Goal: Task Accomplishment & Management: Manage account settings

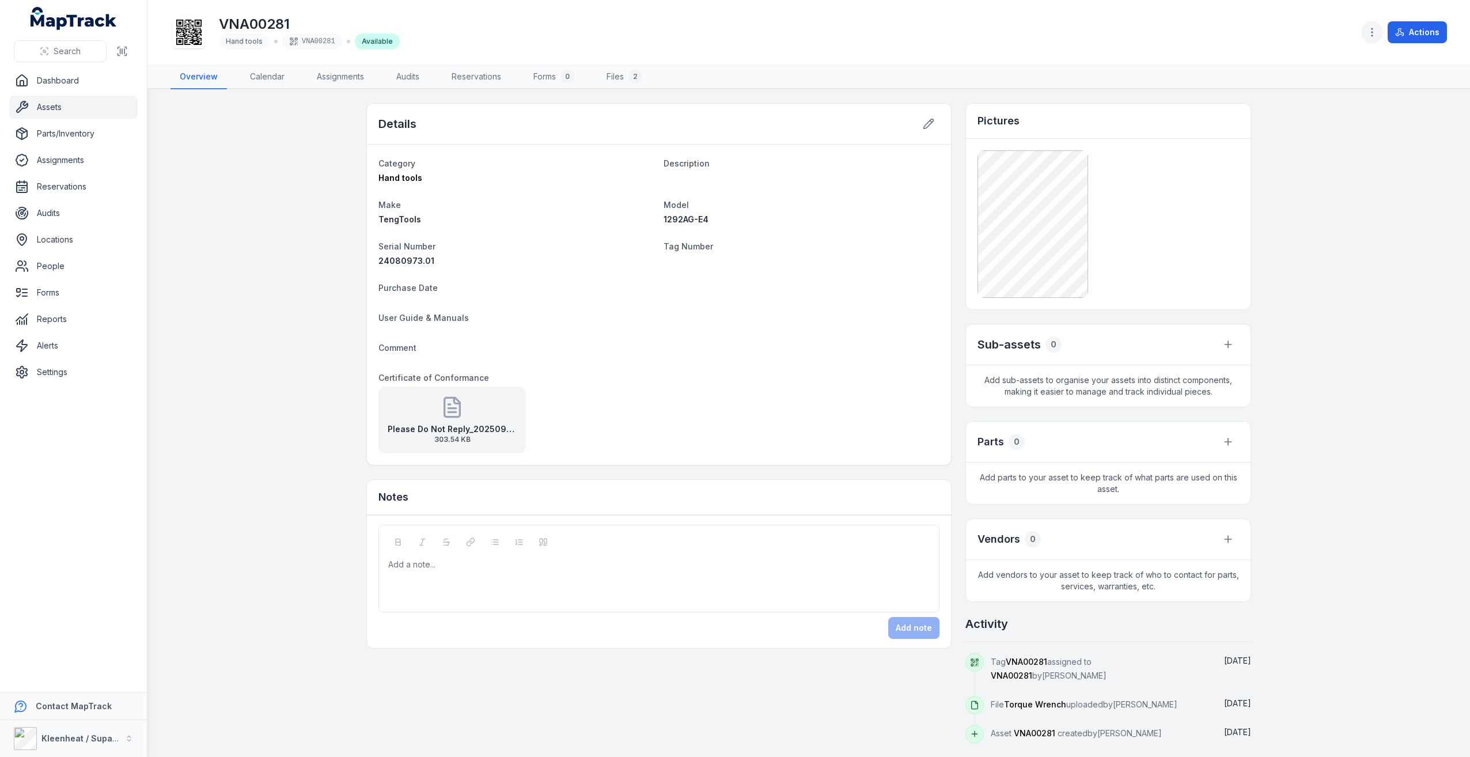
click at [1372, 28] on icon "button" at bounding box center [1372, 32] width 12 height 12
click at [960, 70] on div "Toggle Navigation VNA00281 Hand tools VNA00281 Available Actions Overview Calen…" at bounding box center [808, 378] width 1322 height 757
click at [928, 123] on icon at bounding box center [929, 124] width 12 height 12
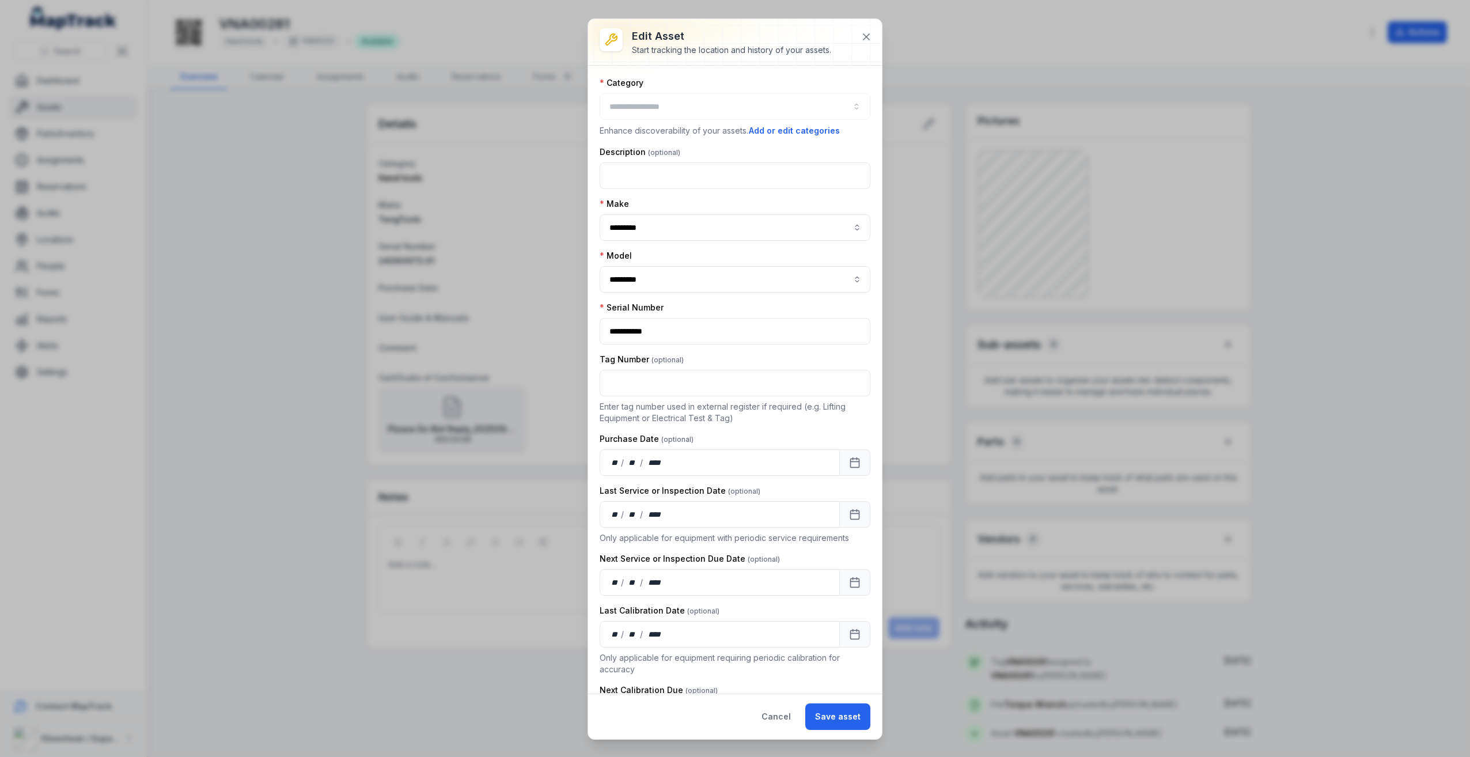
type input "**********"
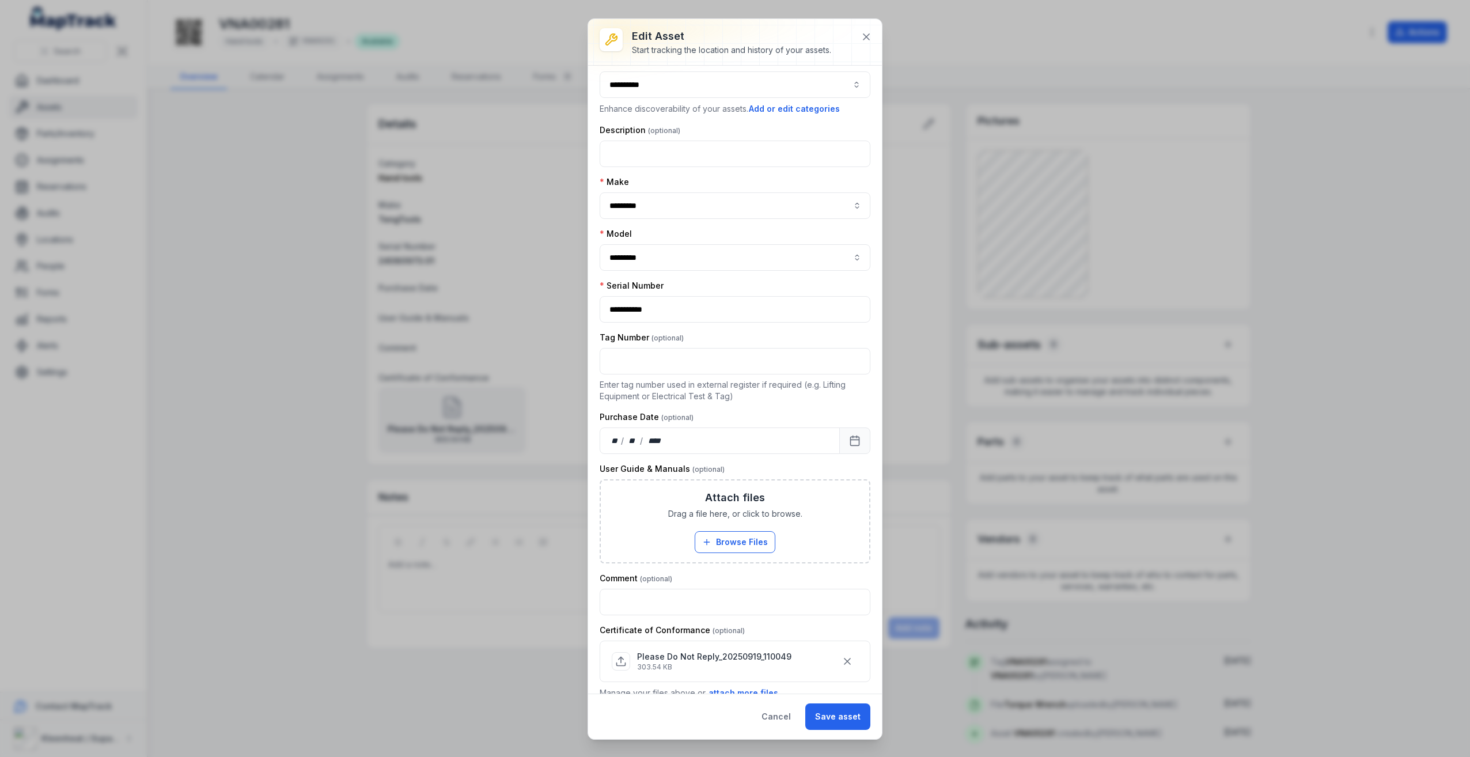
scroll to position [39, 0]
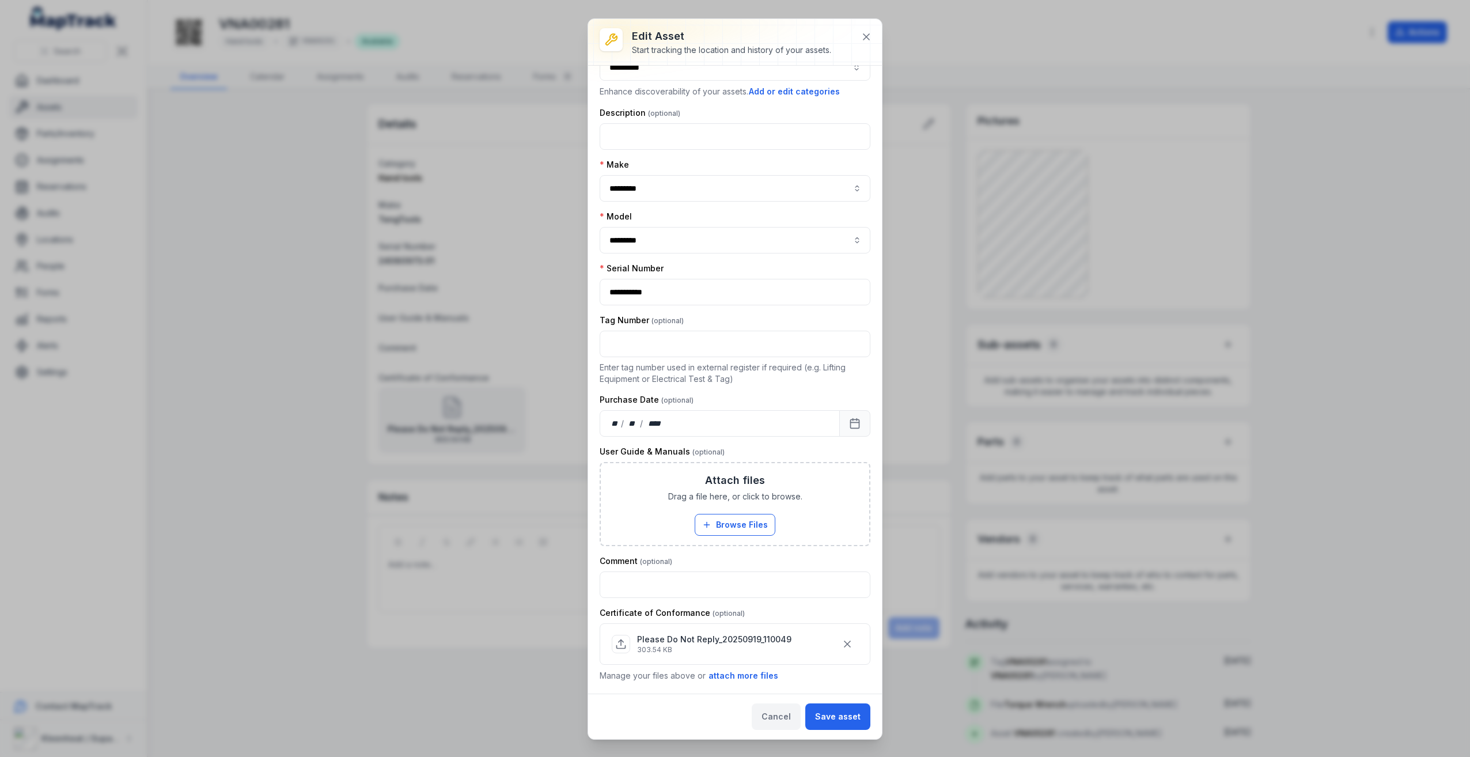
click at [787, 727] on button "Cancel" at bounding box center [776, 716] width 49 height 26
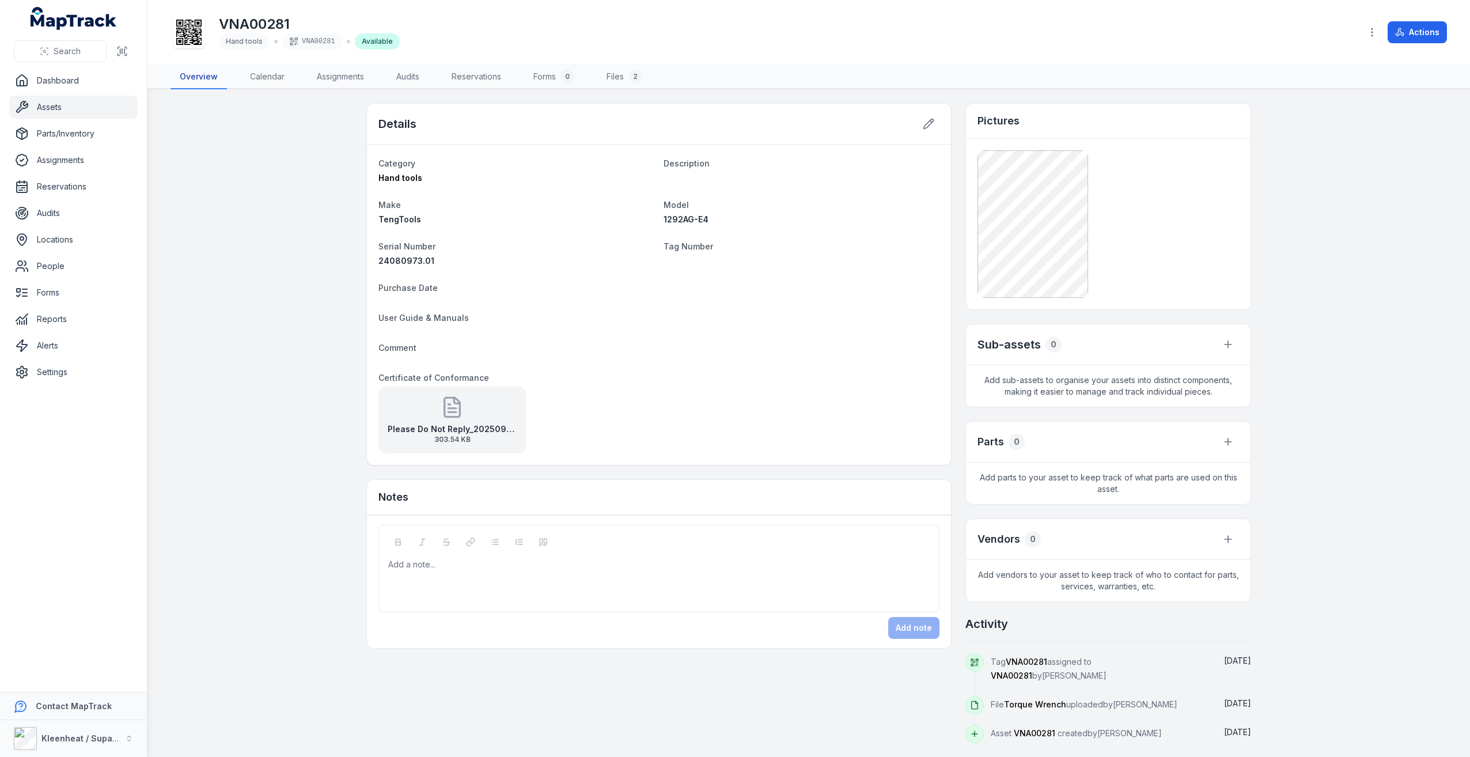
click at [193, 71] on link "Overview" at bounding box center [198, 77] width 56 height 24
click at [305, 43] on div "VNA00281" at bounding box center [312, 41] width 60 height 16
click at [257, 24] on h1 "VNA00281" at bounding box center [309, 24] width 181 height 18
click at [1424, 24] on button "Actions" at bounding box center [1416, 32] width 59 height 22
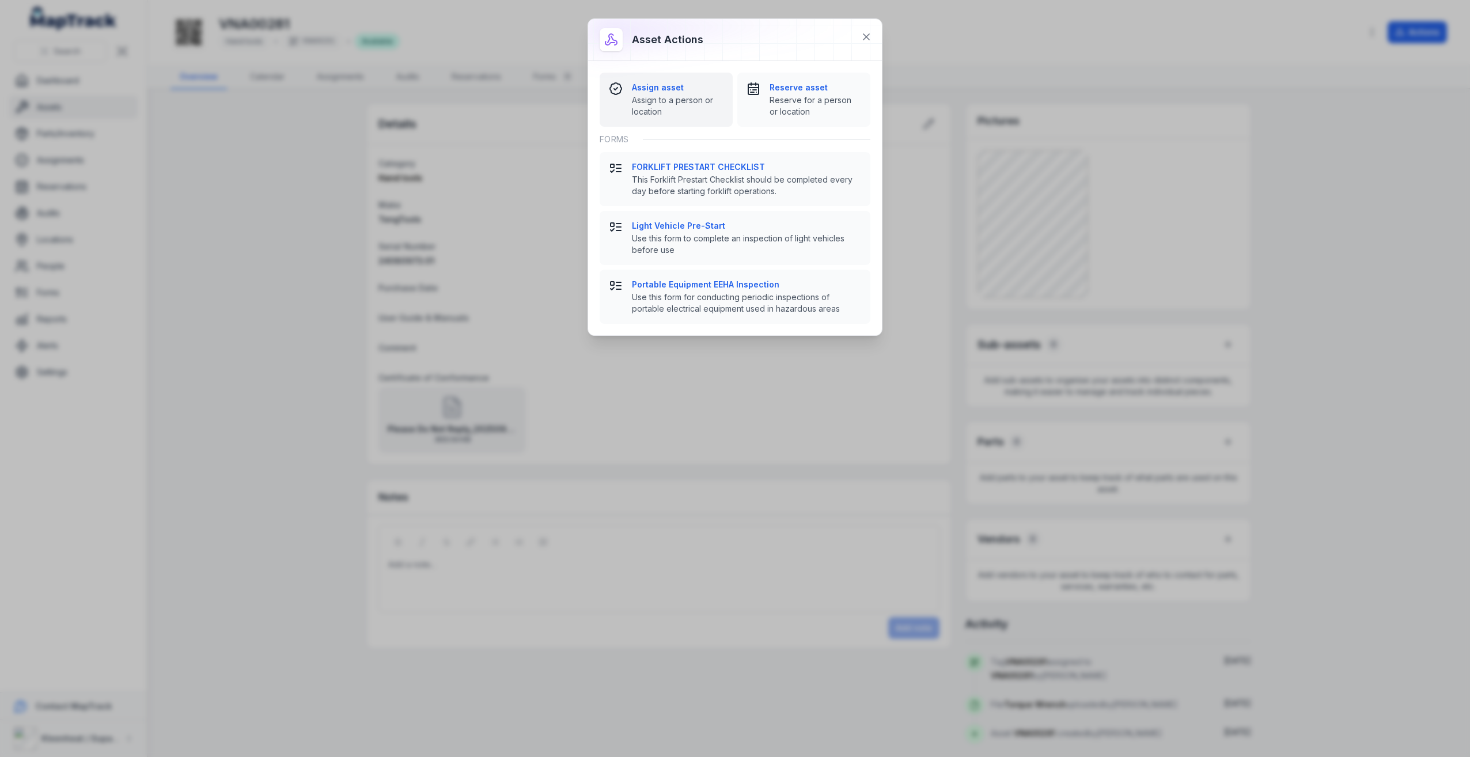
click at [673, 95] on span "Assign to a person or location" at bounding box center [678, 105] width 92 height 23
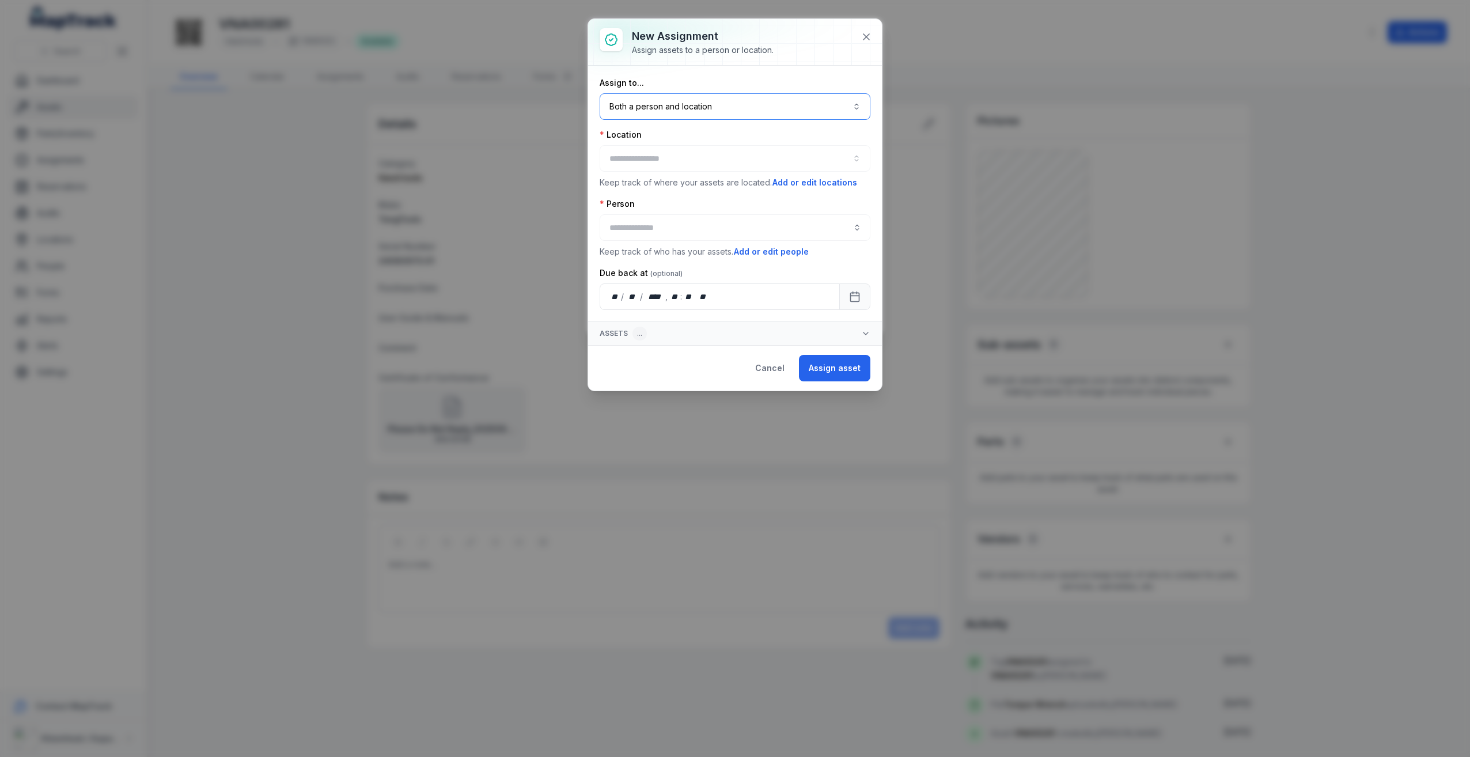
click at [781, 108] on button "Both a person and location ****" at bounding box center [735, 106] width 271 height 26
click at [753, 136] on div "Both a person and location" at bounding box center [741, 138] width 233 height 12
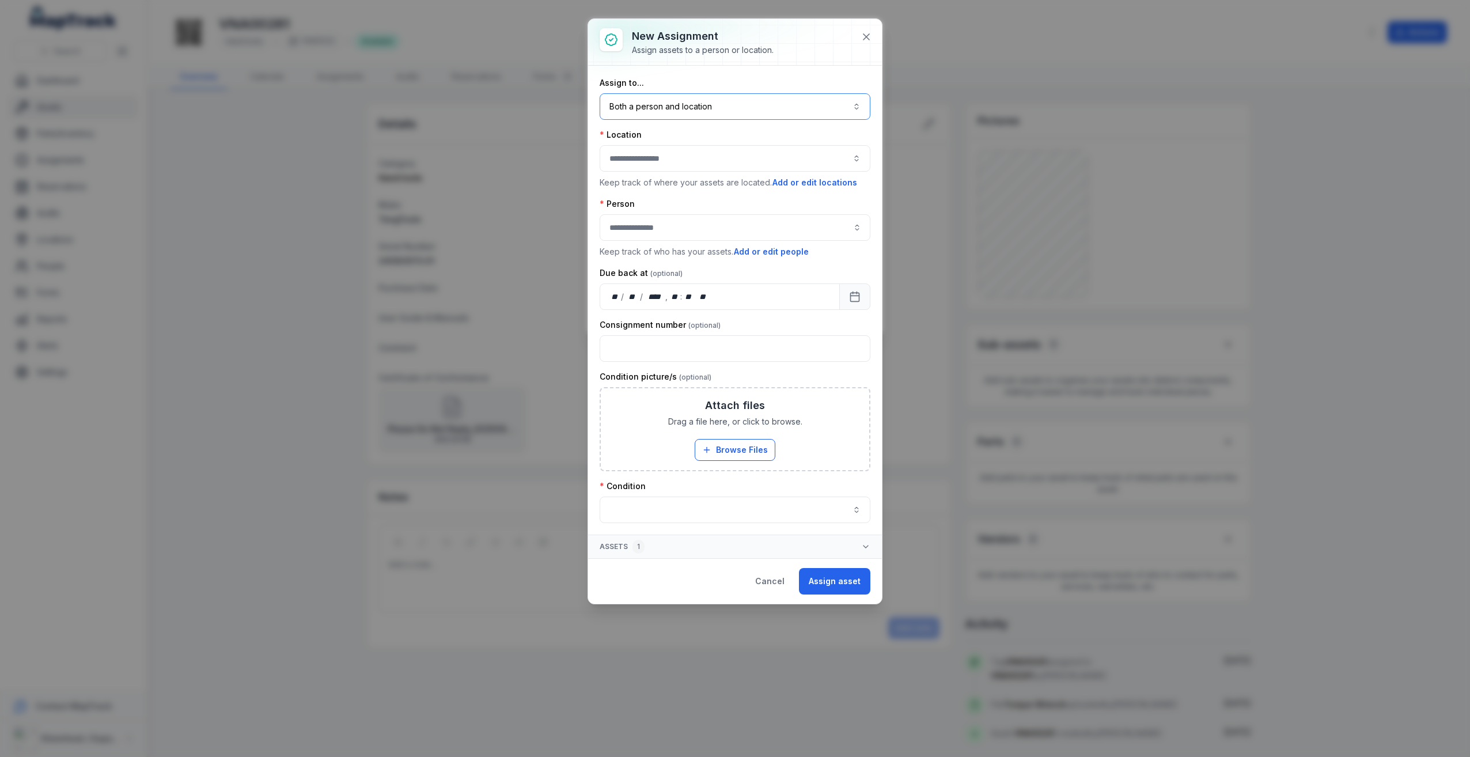
click at [741, 168] on button "button" at bounding box center [735, 158] width 271 height 26
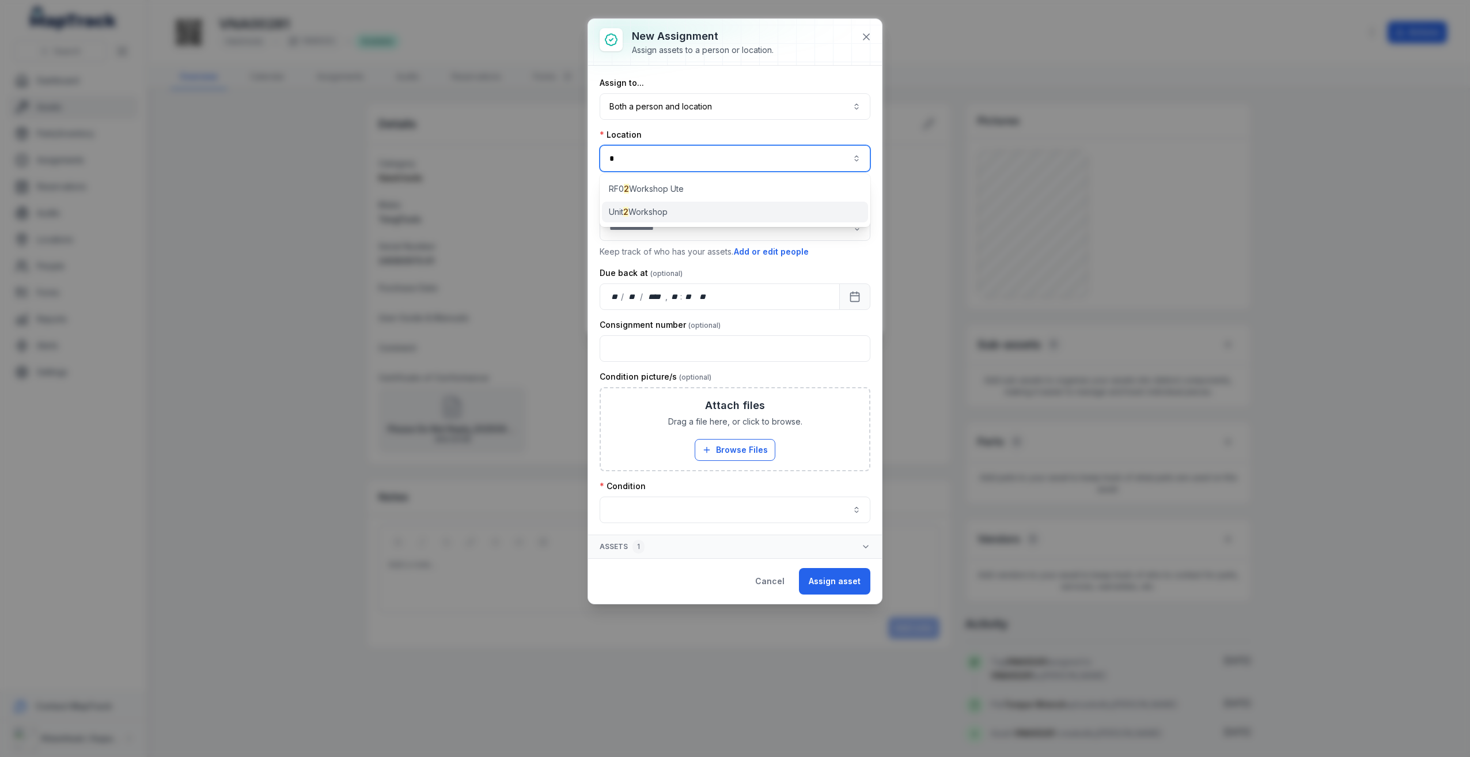
type input "*"
click at [699, 211] on div "Unit 2 Workshop" at bounding box center [735, 212] width 266 height 21
type input "**********"
click at [700, 227] on input "assignment-add:person-label" at bounding box center [735, 227] width 271 height 26
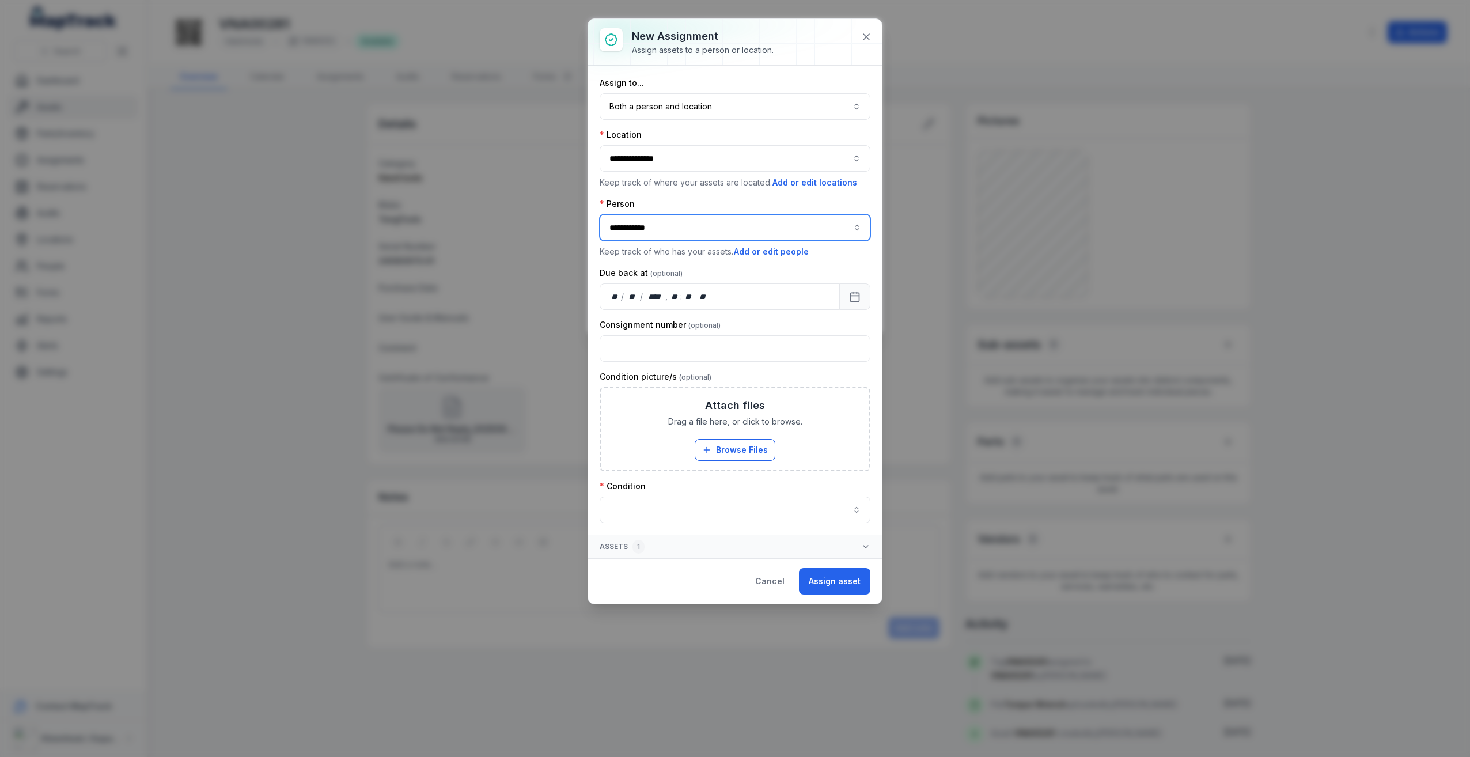
click at [695, 249] on div "[PERSON_NAME]" at bounding box center [734, 258] width 265 height 21
type input "**********"
click at [803, 278] on div "Due back at" at bounding box center [735, 273] width 271 height 12
click at [731, 510] on button "button" at bounding box center [735, 509] width 271 height 26
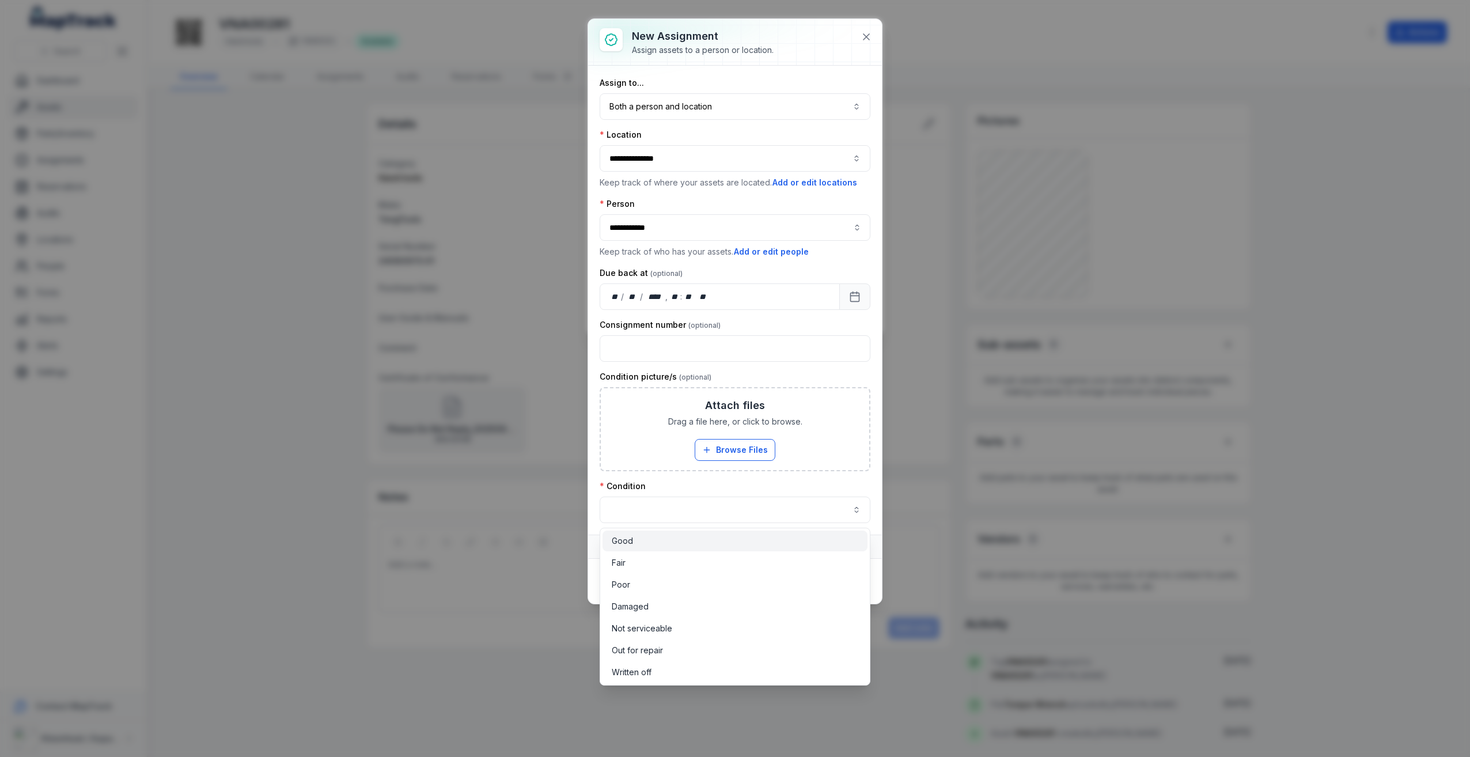
click at [655, 538] on div "Good" at bounding box center [735, 541] width 246 height 12
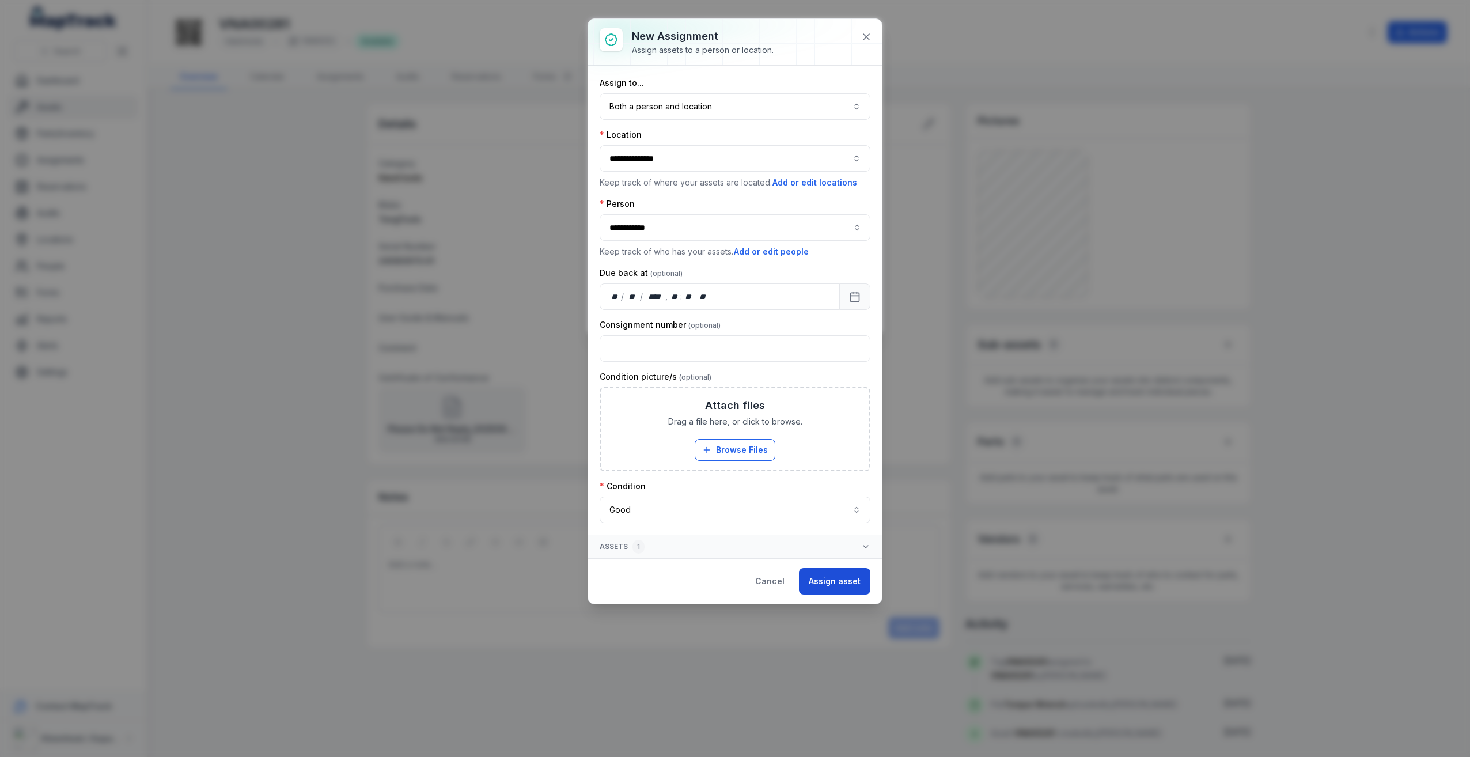
click at [848, 572] on button "Assign asset" at bounding box center [834, 581] width 71 height 26
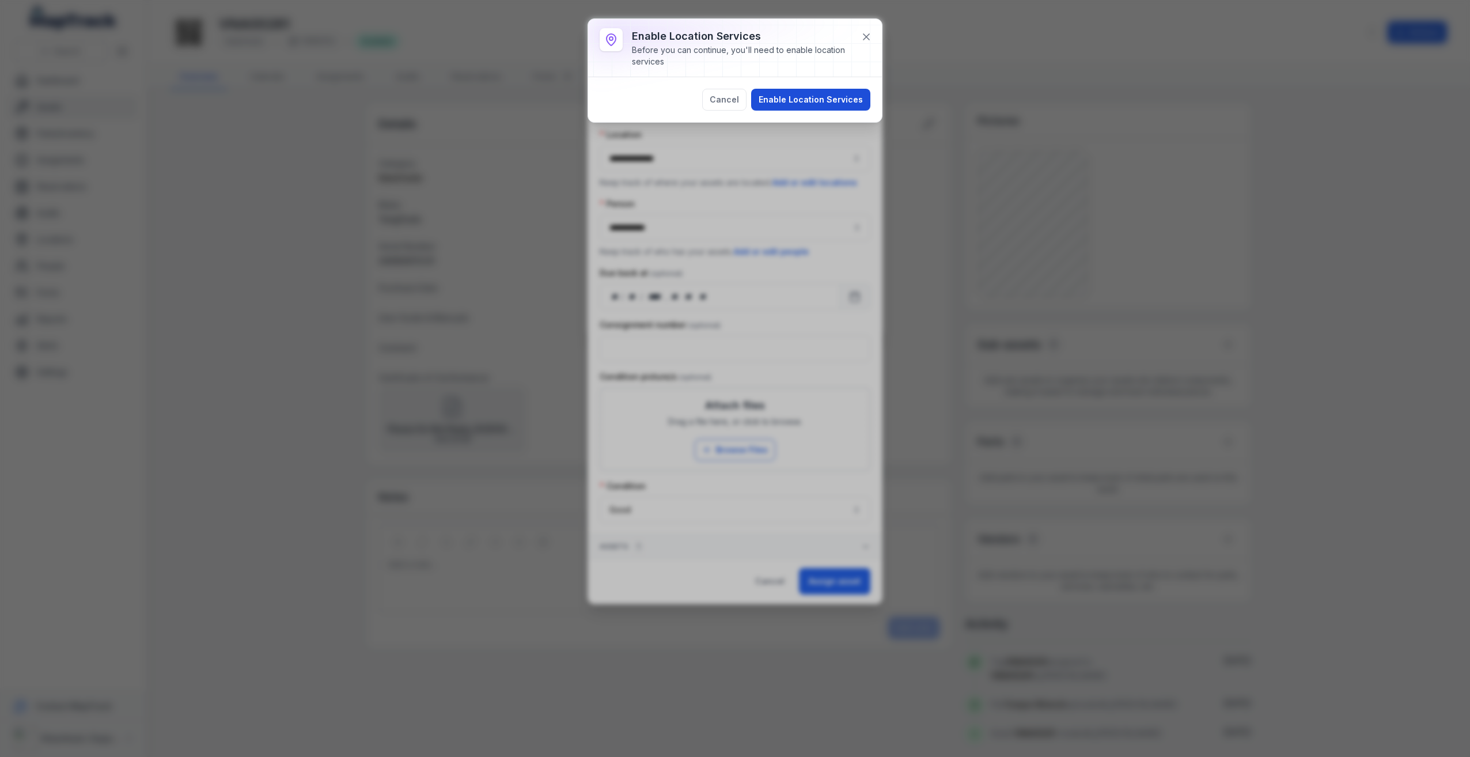
click at [833, 96] on button "Enable Location Services" at bounding box center [810, 100] width 119 height 22
click at [849, 88] on button "Continue" at bounding box center [844, 88] width 52 height 22
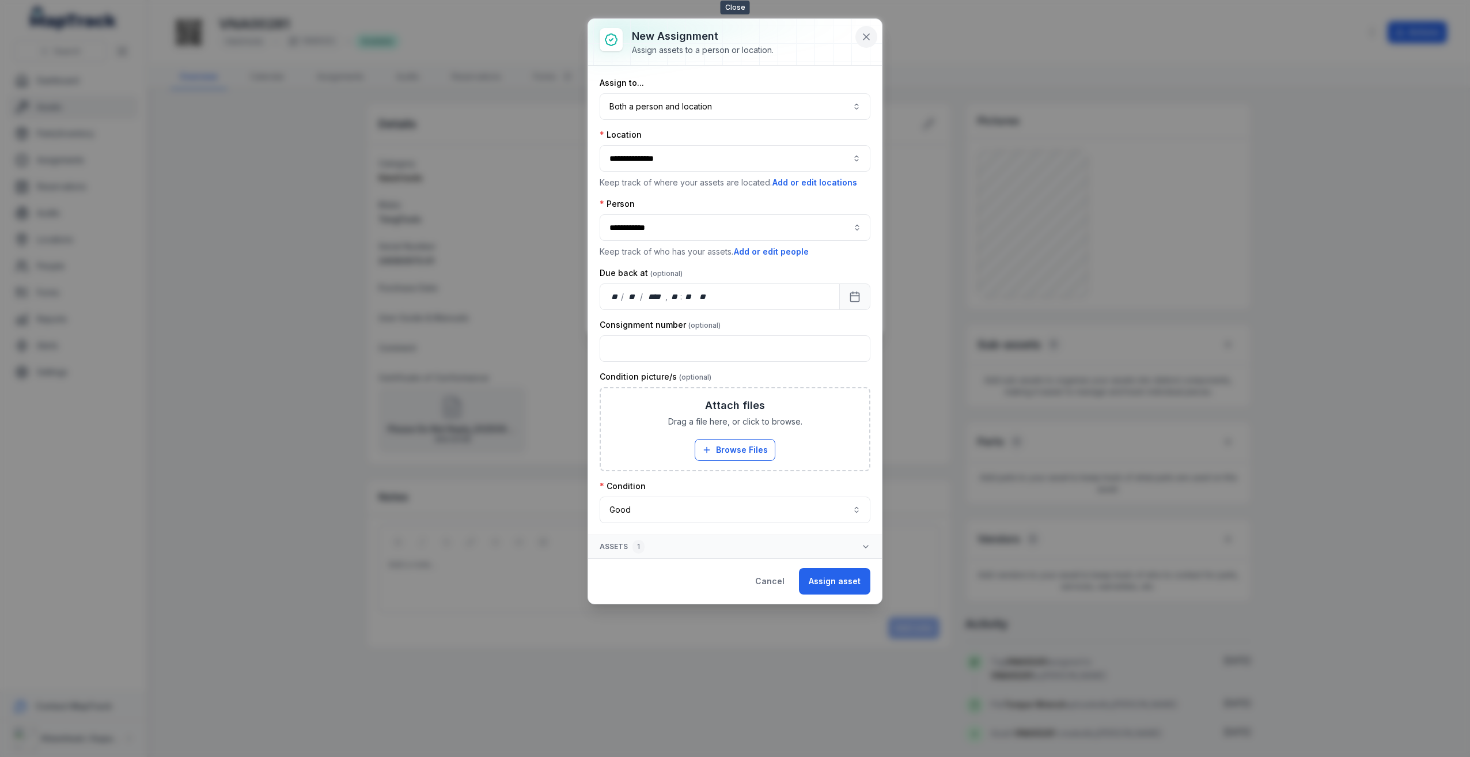
click at [868, 39] on icon at bounding box center [866, 37] width 6 height 6
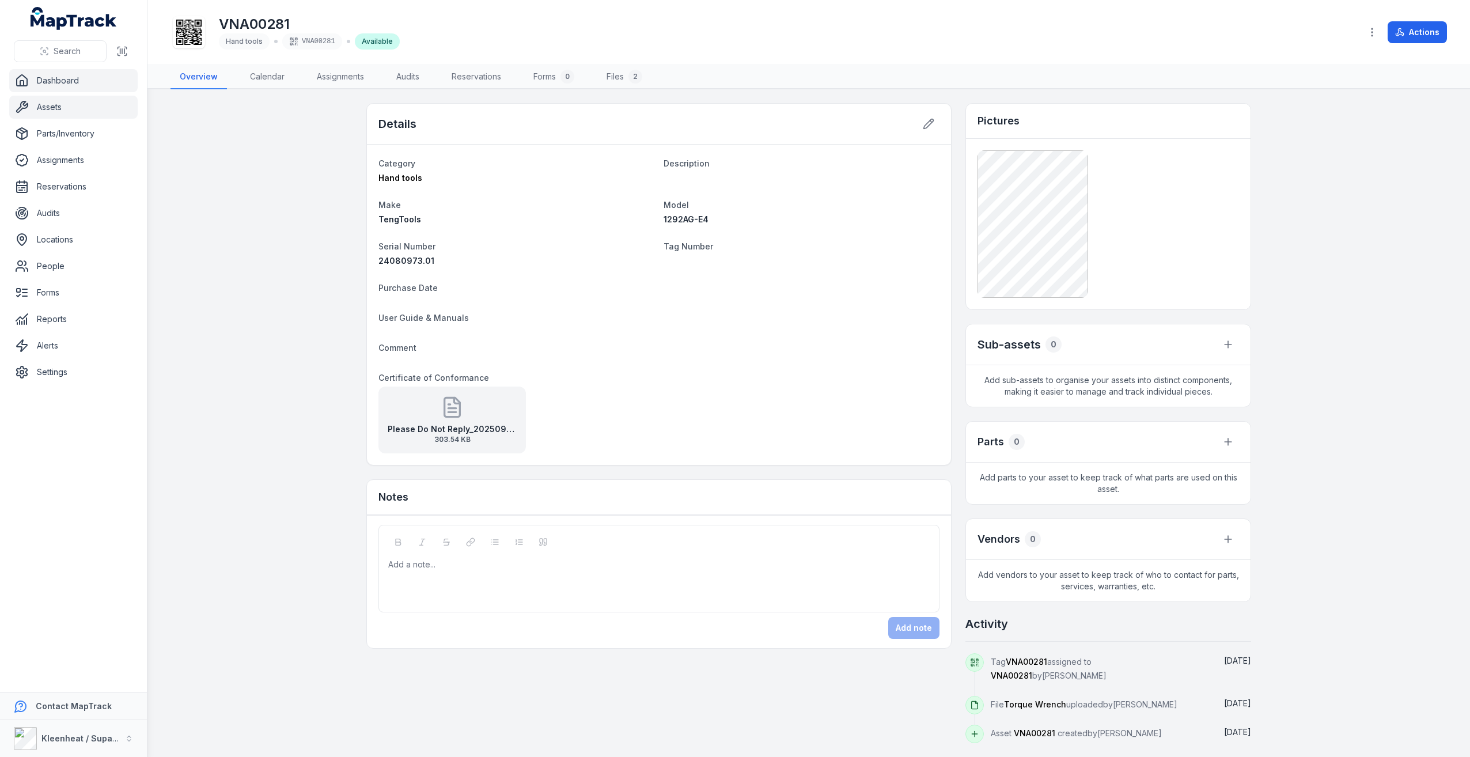
click at [46, 90] on link "Dashboard" at bounding box center [73, 80] width 128 height 23
click at [53, 109] on link "Assets" at bounding box center [73, 107] width 128 height 23
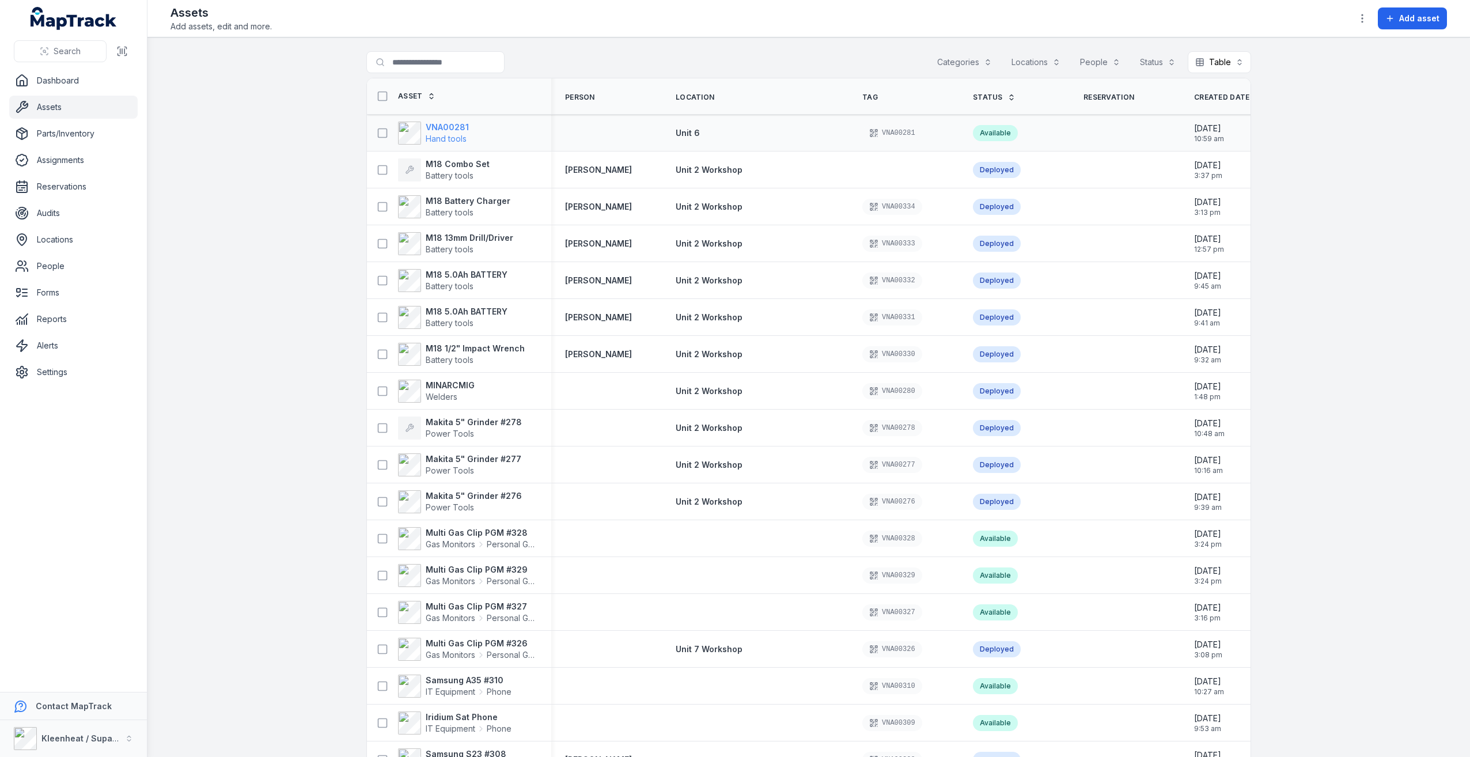
click at [461, 130] on strong "VNA00281" at bounding box center [447, 128] width 43 height 12
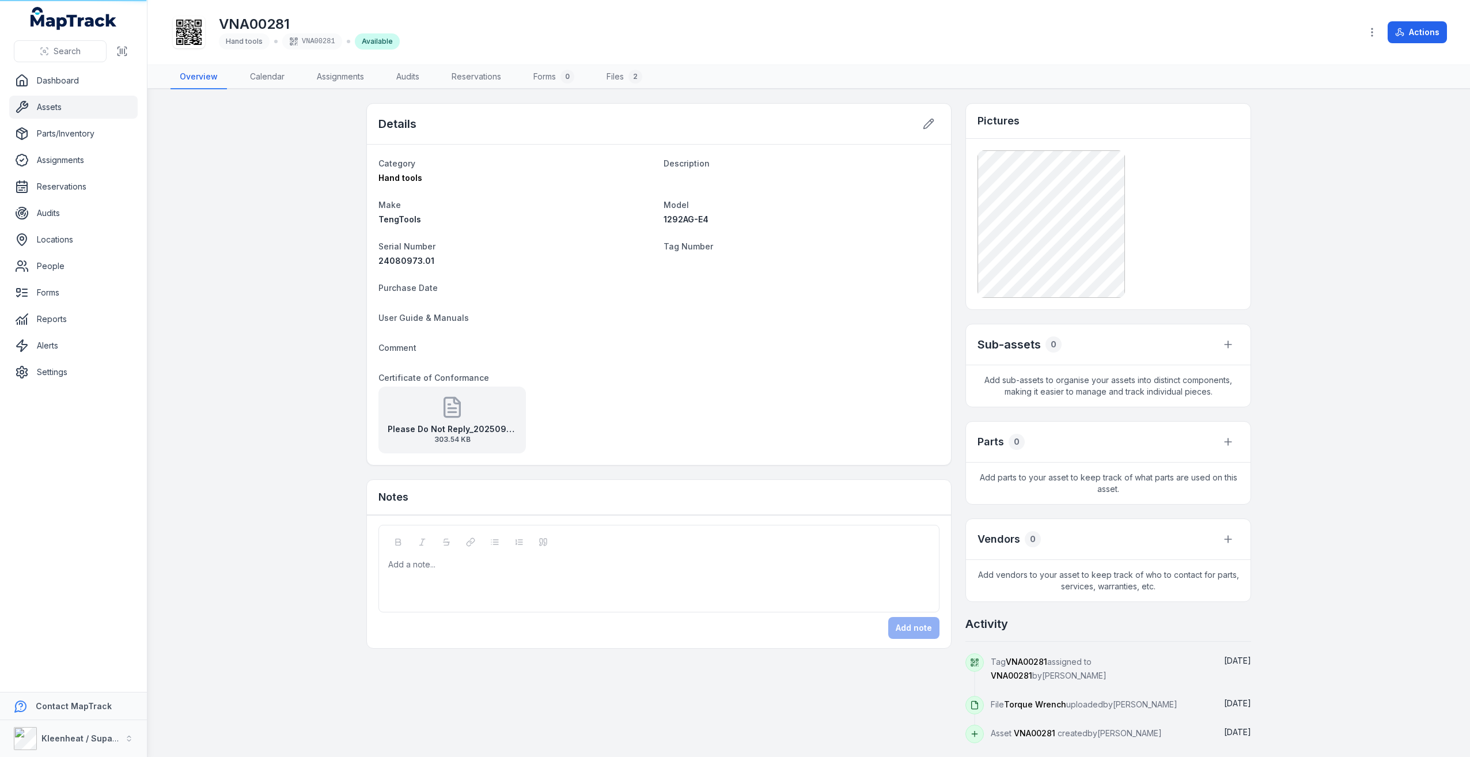
click at [425, 127] on div "Details" at bounding box center [659, 124] width 584 height 41
click at [590, 154] on div "Category Hand tools Description Make TengTools Model 1292AG-E4 Serial Number 24…" at bounding box center [659, 305] width 584 height 320
click at [250, 29] on h1 "VNA00281" at bounding box center [309, 24] width 181 height 18
click at [933, 128] on icon at bounding box center [929, 124] width 12 height 12
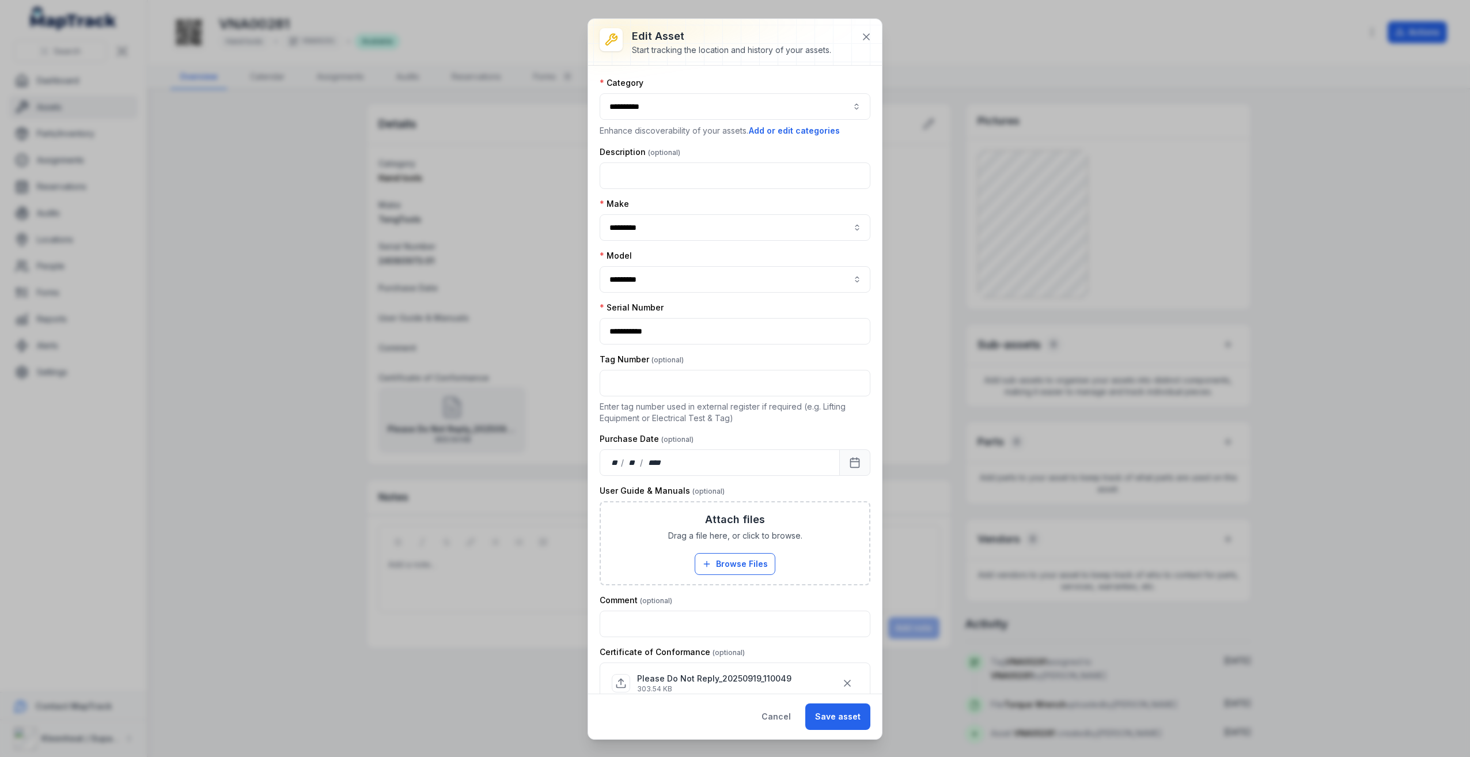
click at [848, 39] on div "Edit asset Start tracking the location and history of your assets." at bounding box center [741, 42] width 218 height 28
click at [870, 40] on icon at bounding box center [866, 37] width 12 height 12
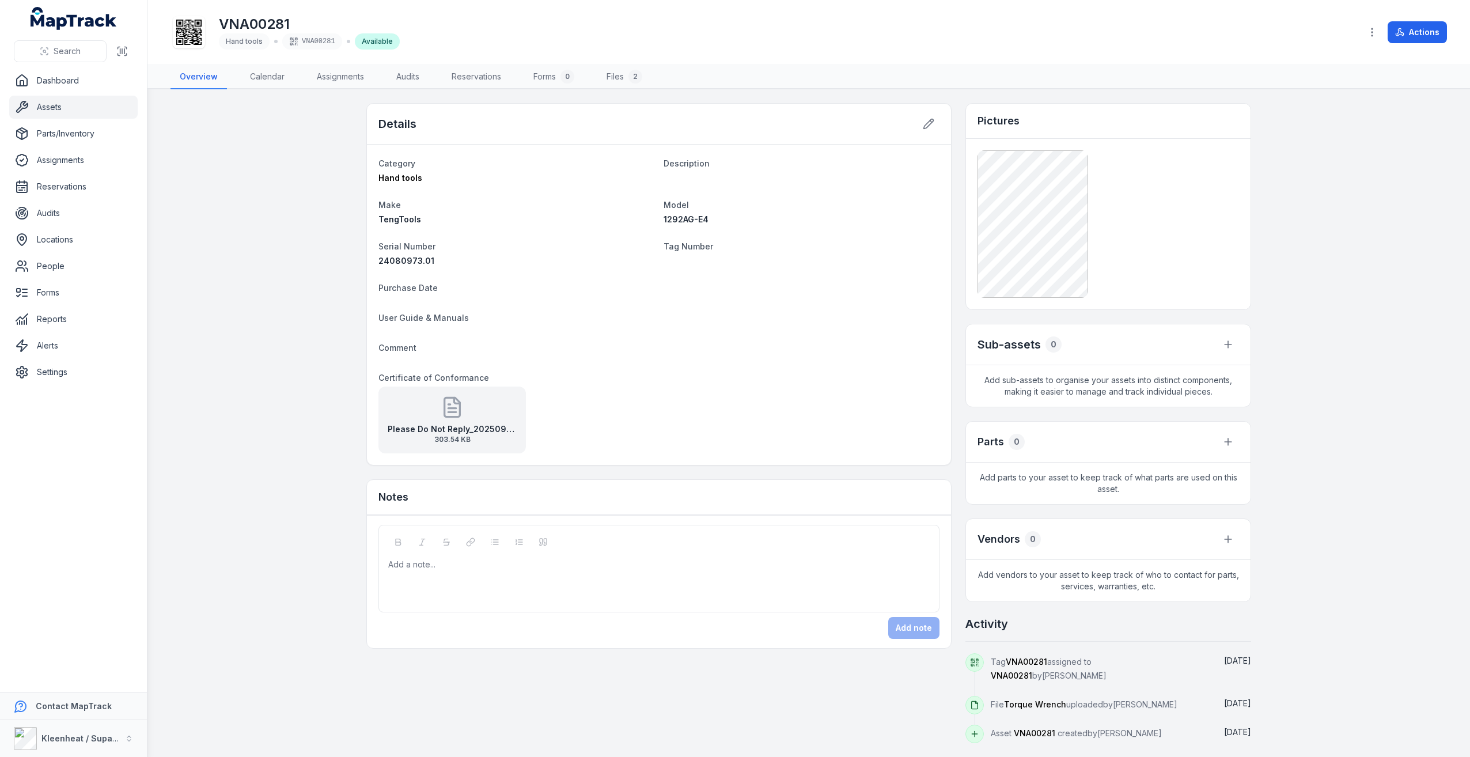
click at [257, 29] on h1 "VNA00281" at bounding box center [309, 24] width 181 height 18
drag, startPoint x: 257, startPoint y: 29, endPoint x: 233, endPoint y: 25, distance: 24.4
click at [233, 25] on h1 "VNA00281" at bounding box center [309, 24] width 181 height 18
drag, startPoint x: 233, startPoint y: 25, endPoint x: 1421, endPoint y: 32, distance: 1188.1
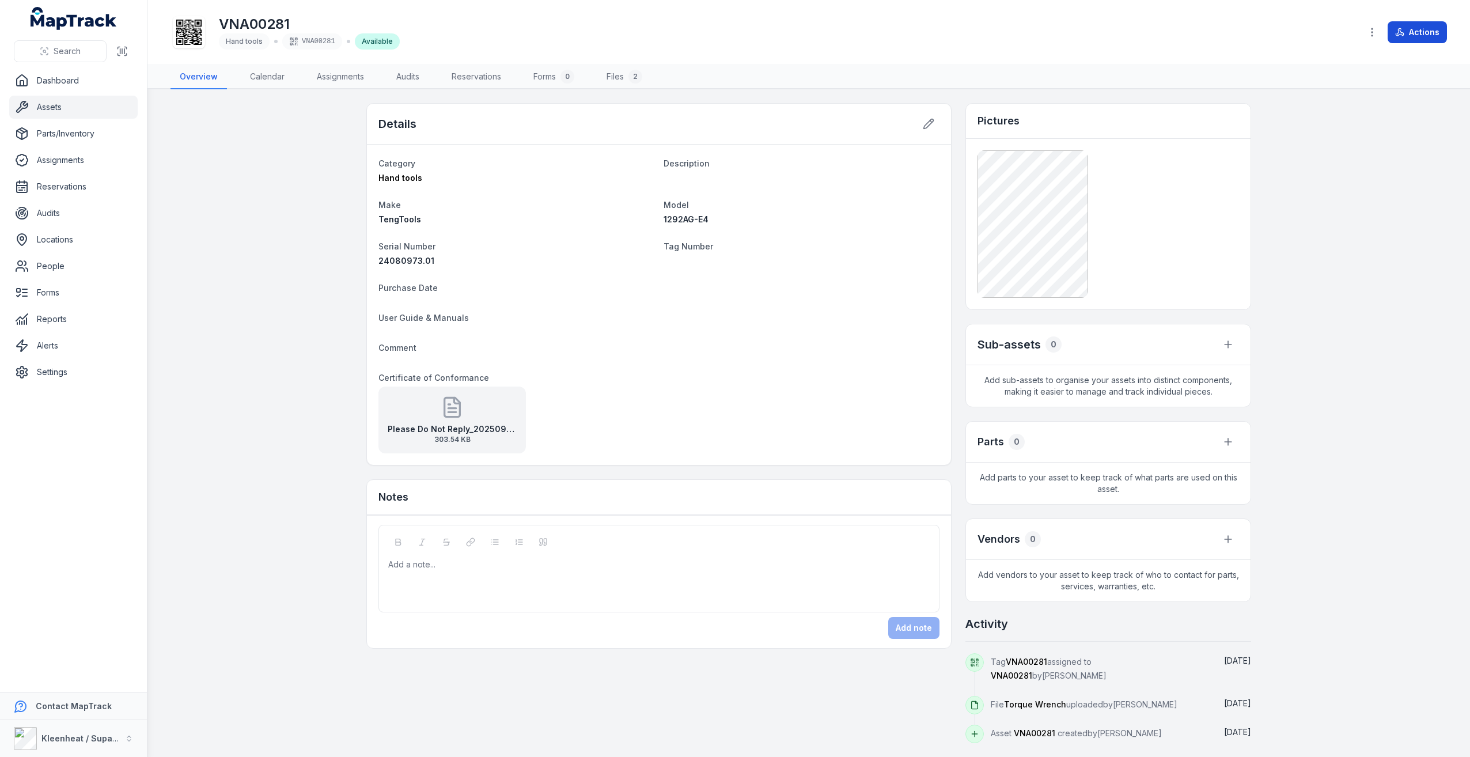
click at [1421, 32] on button "Actions" at bounding box center [1416, 32] width 59 height 22
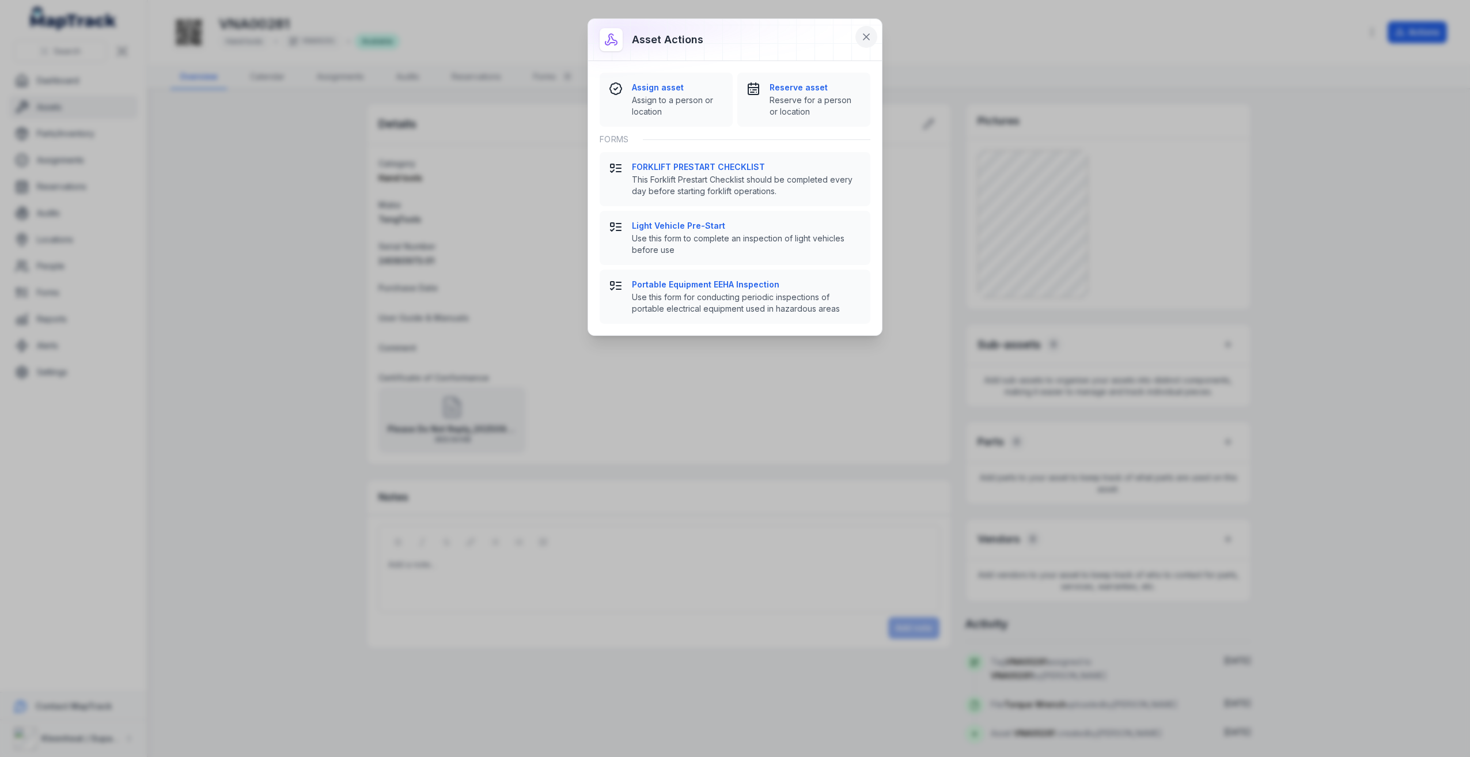
click at [859, 43] on button at bounding box center [866, 37] width 22 height 22
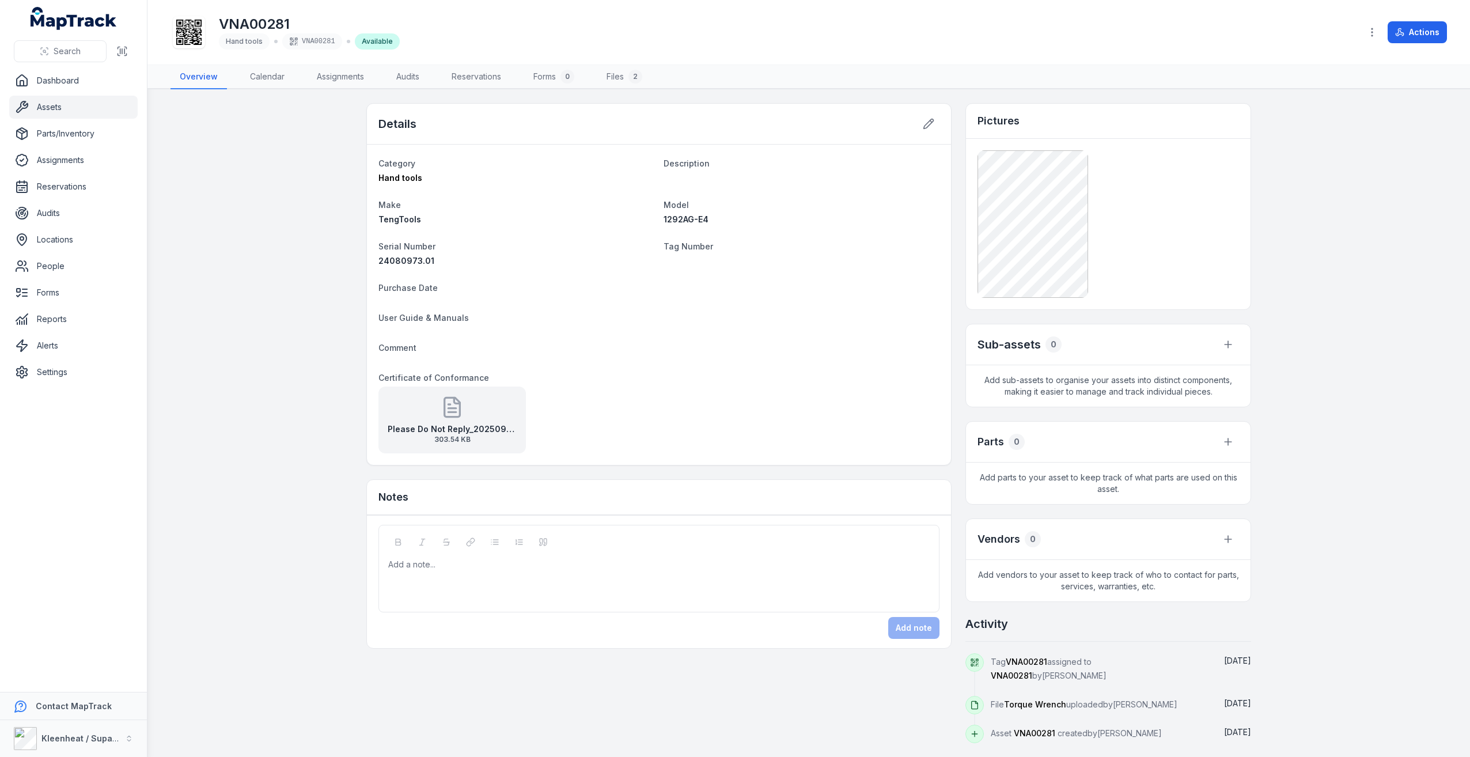
click at [917, 131] on div "Details" at bounding box center [659, 124] width 584 height 41
click at [219, 162] on main "Details Category Hand tools Description Make TengTools Model 1292AG-E4 Serial N…" at bounding box center [808, 422] width 1322 height 667
click at [65, 106] on link "Assets" at bounding box center [73, 107] width 128 height 23
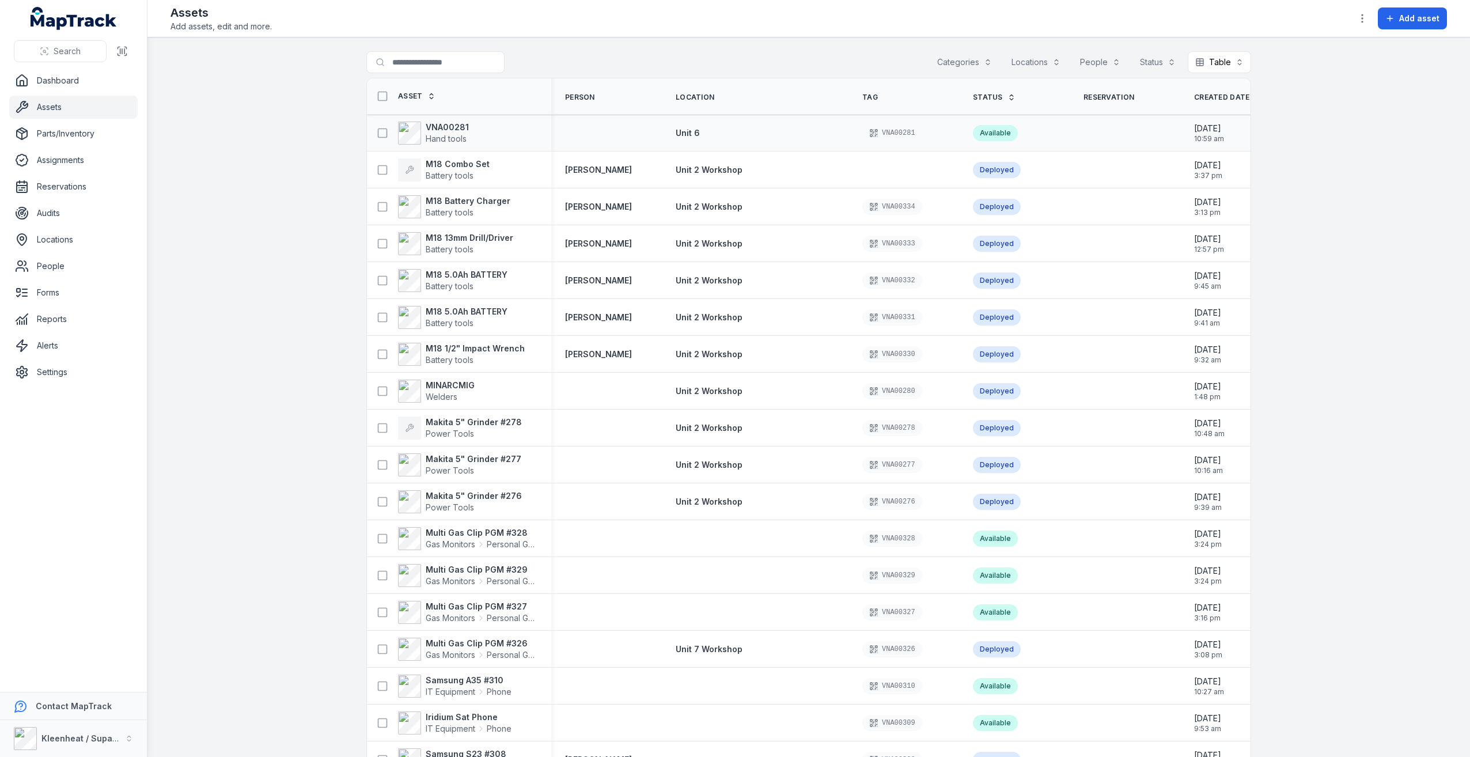
drag, startPoint x: 433, startPoint y: 135, endPoint x: 449, endPoint y: 116, distance: 24.5
click at [449, 117] on div "VNA00281 Hand tools" at bounding box center [459, 133] width 184 height 32
click at [438, 124] on strong "VNA00281" at bounding box center [447, 128] width 43 height 12
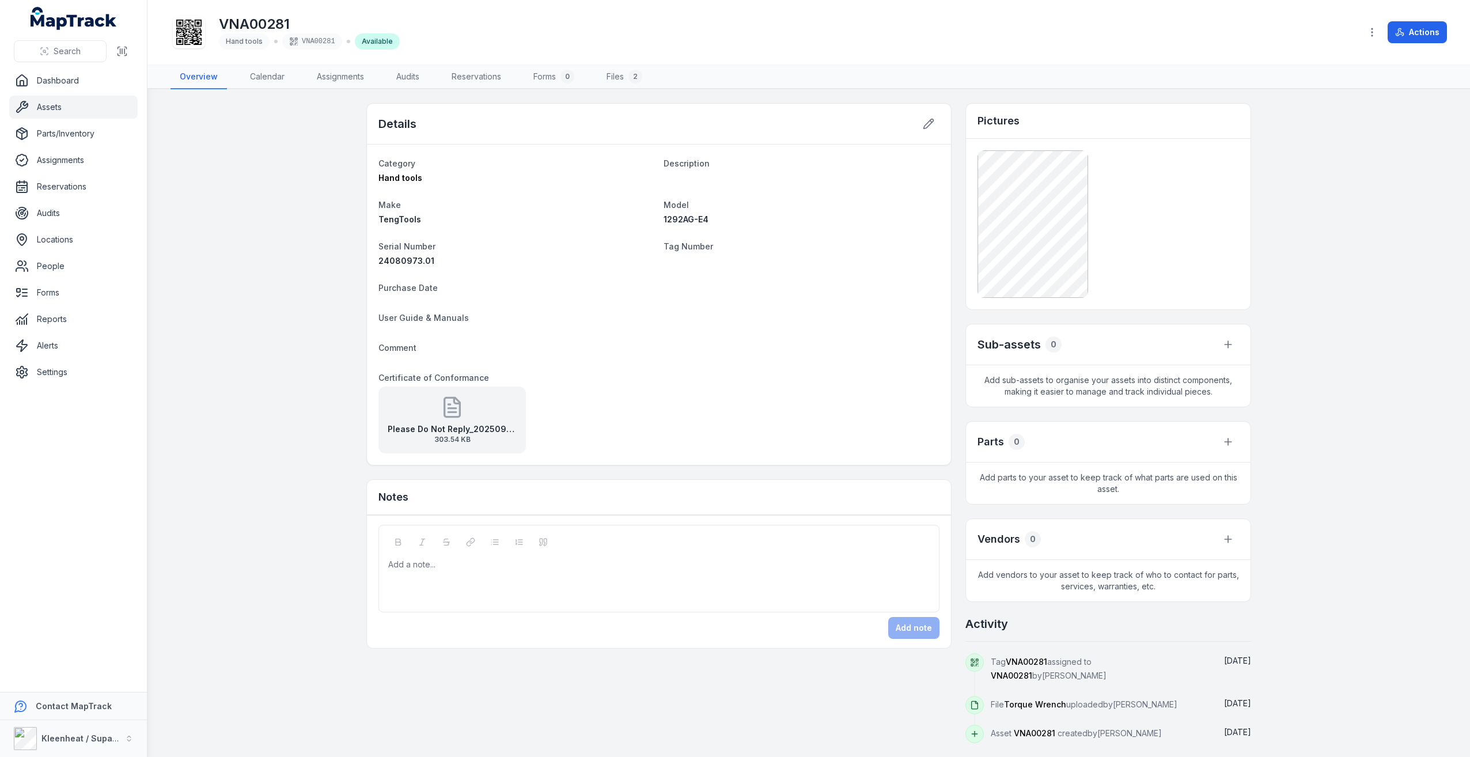
click at [270, 27] on h1 "VNA00281" at bounding box center [309, 24] width 181 height 18
drag, startPoint x: 270, startPoint y: 27, endPoint x: 216, endPoint y: 168, distance: 150.9
click at [216, 168] on main "Details Category Hand tools Description Make TengTools Model 1292AG-E4 Serial N…" at bounding box center [808, 422] width 1322 height 667
click at [1374, 24] on button "button" at bounding box center [1372, 32] width 22 height 22
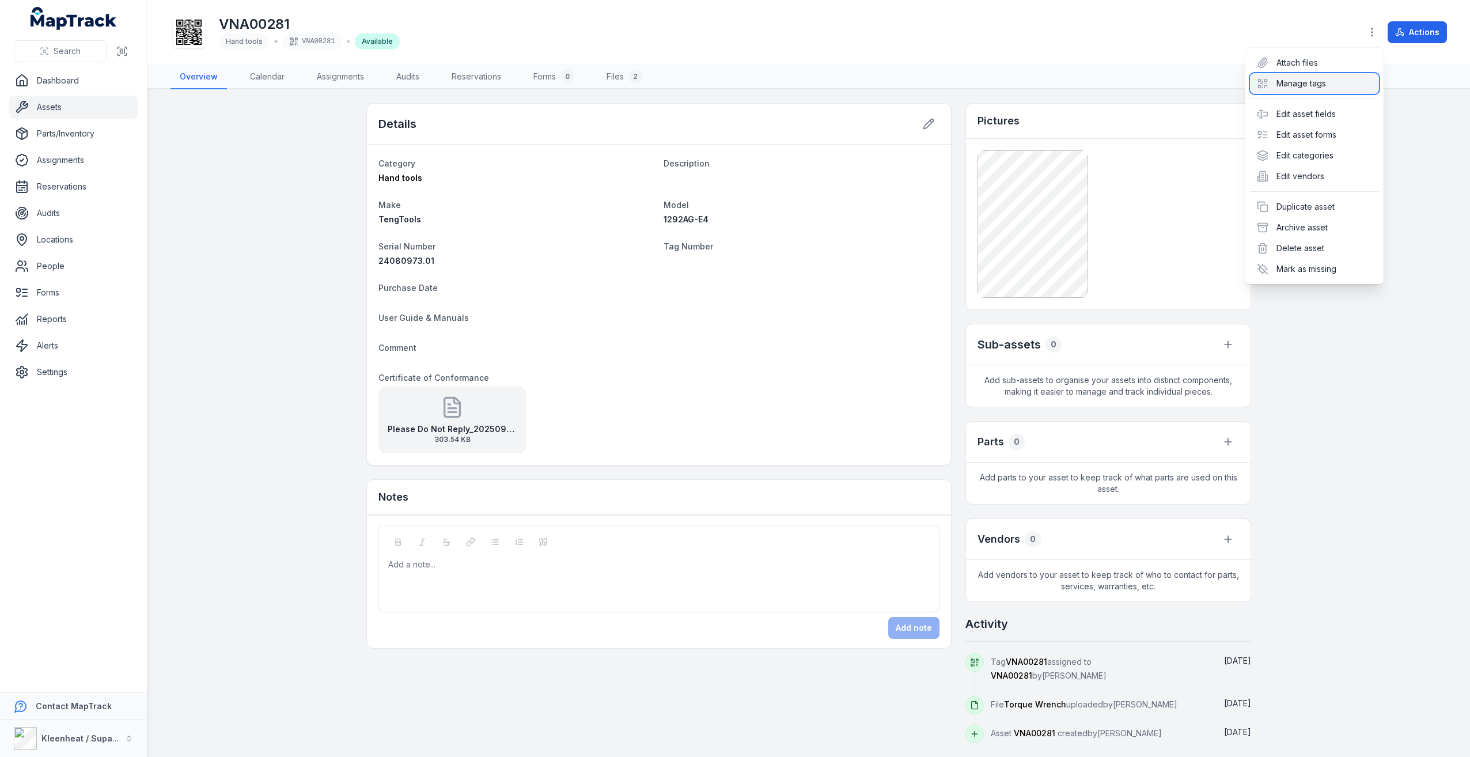
click at [1361, 78] on div "Manage tags" at bounding box center [1314, 83] width 129 height 21
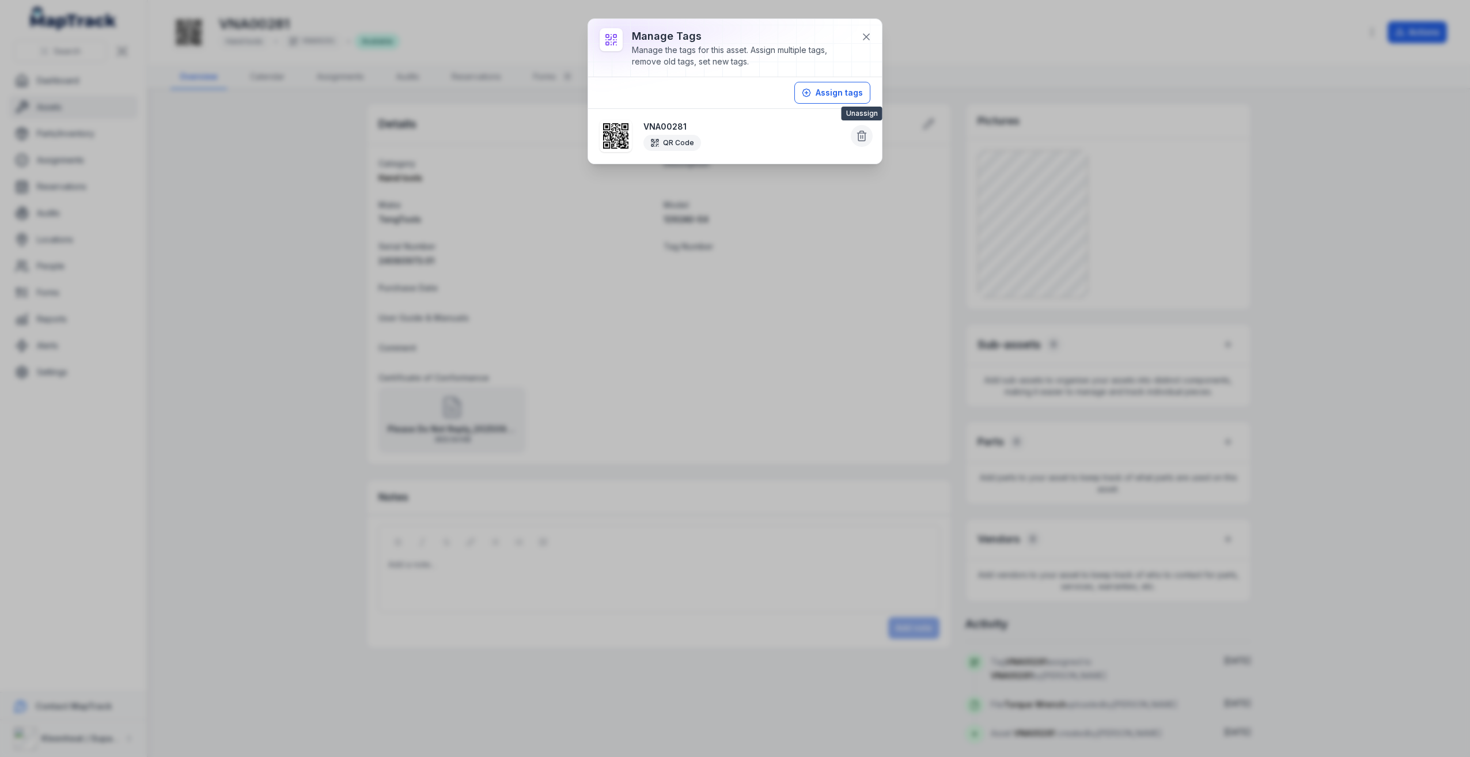
click at [860, 131] on icon at bounding box center [862, 132] width 4 height 2
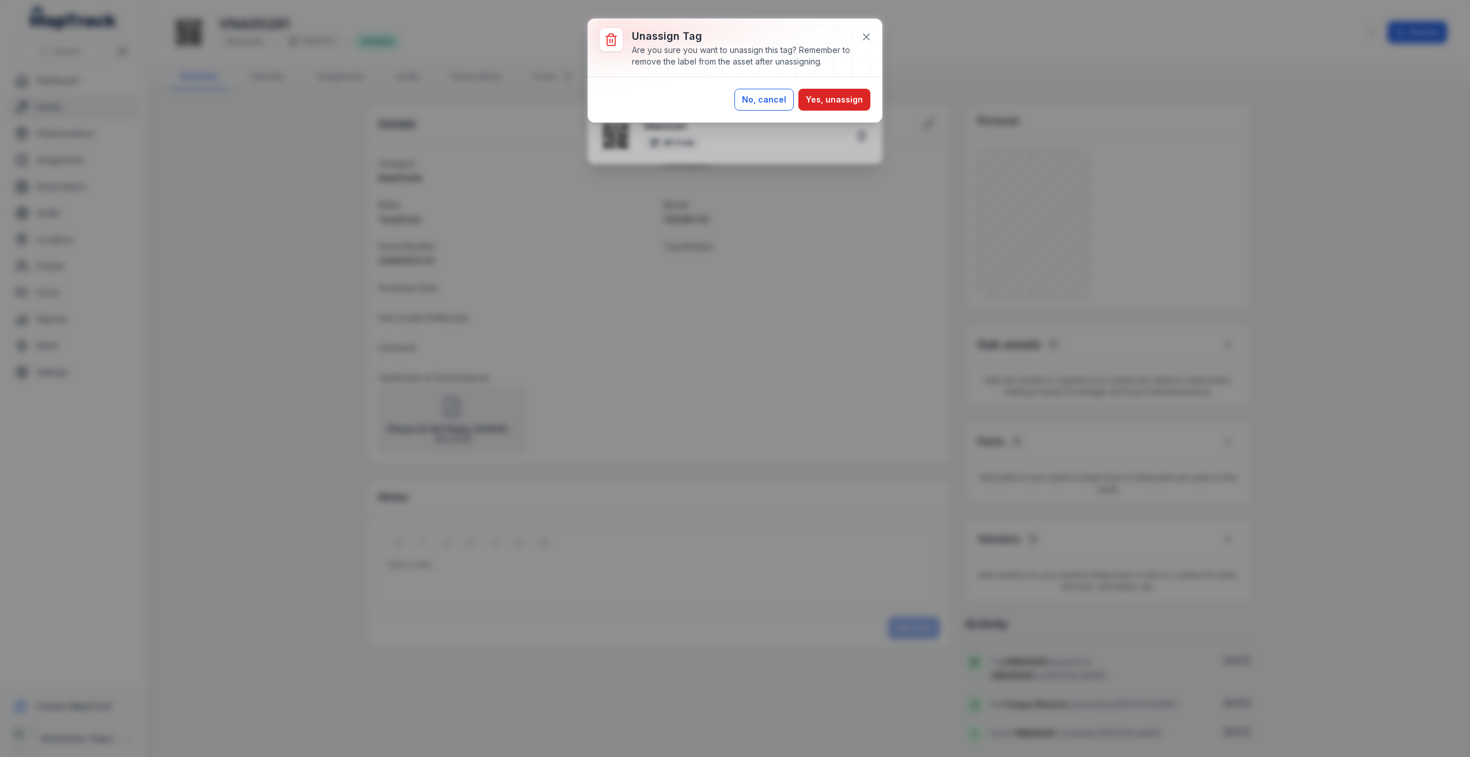
click at [740, 102] on button "No, cancel" at bounding box center [763, 100] width 59 height 22
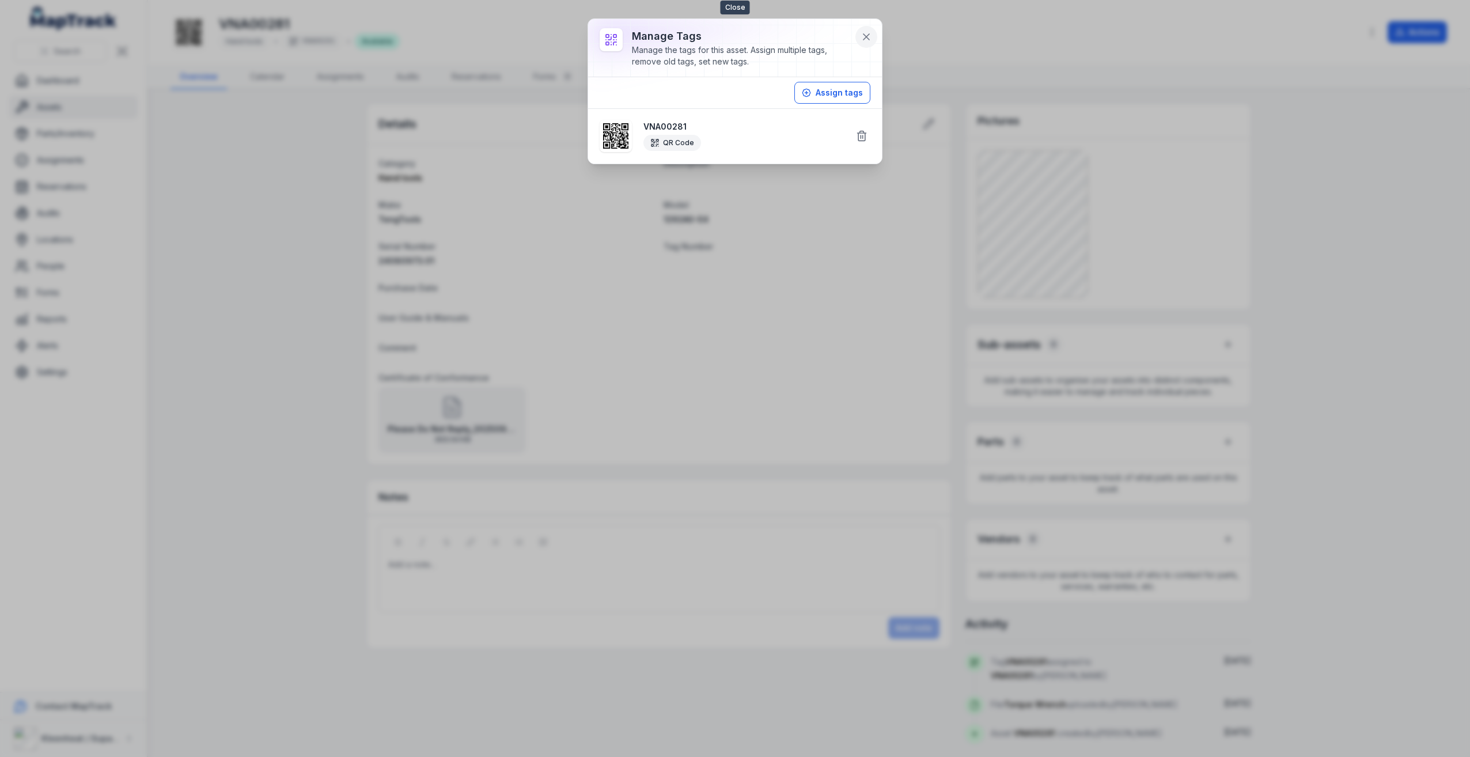
click at [870, 36] on icon at bounding box center [866, 37] width 12 height 12
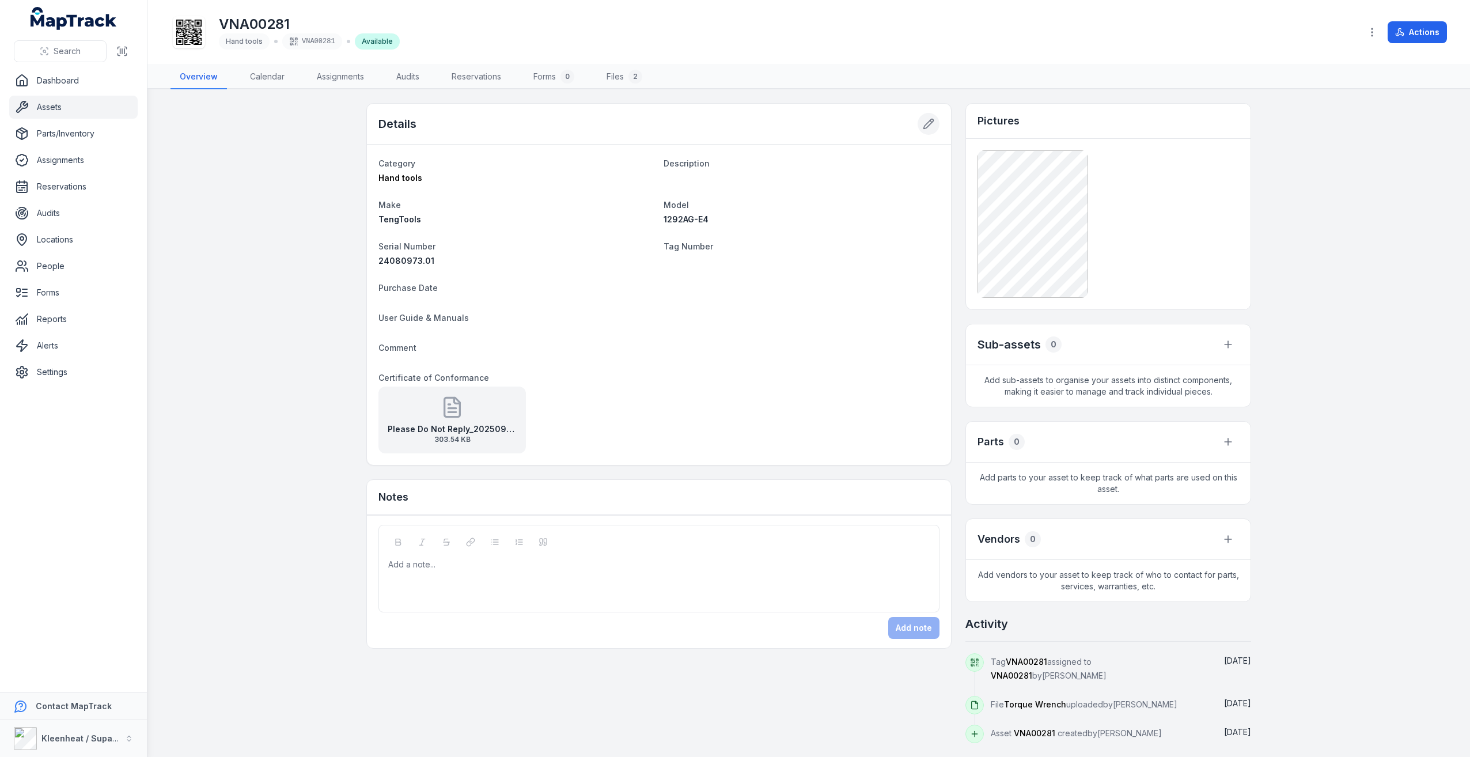
click at [936, 117] on button at bounding box center [928, 124] width 22 height 22
